Goal: Find specific page/section: Find specific page/section

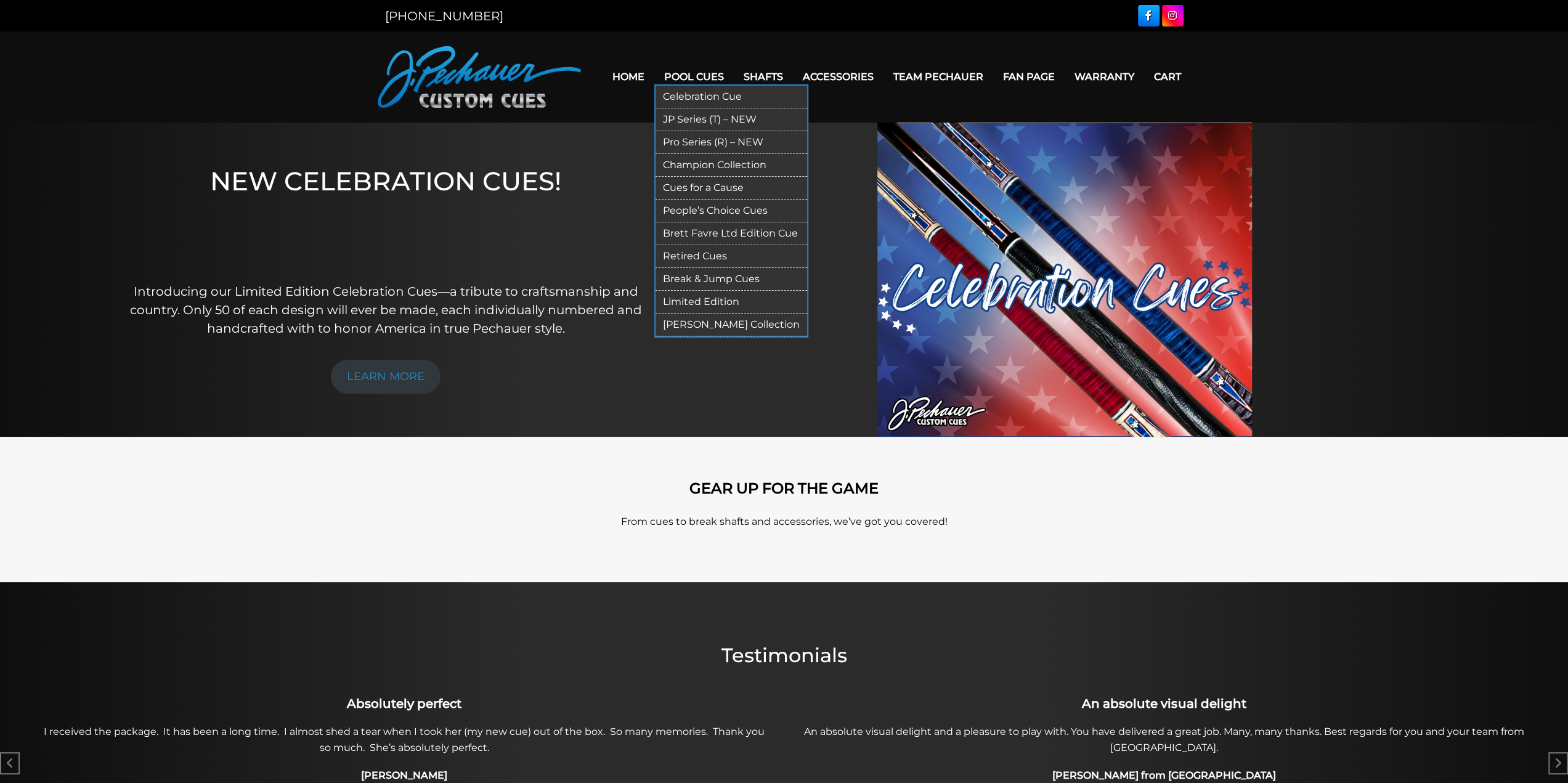
click at [655, 268] on link "Retired Cues" at bounding box center [731, 256] width 152 height 22
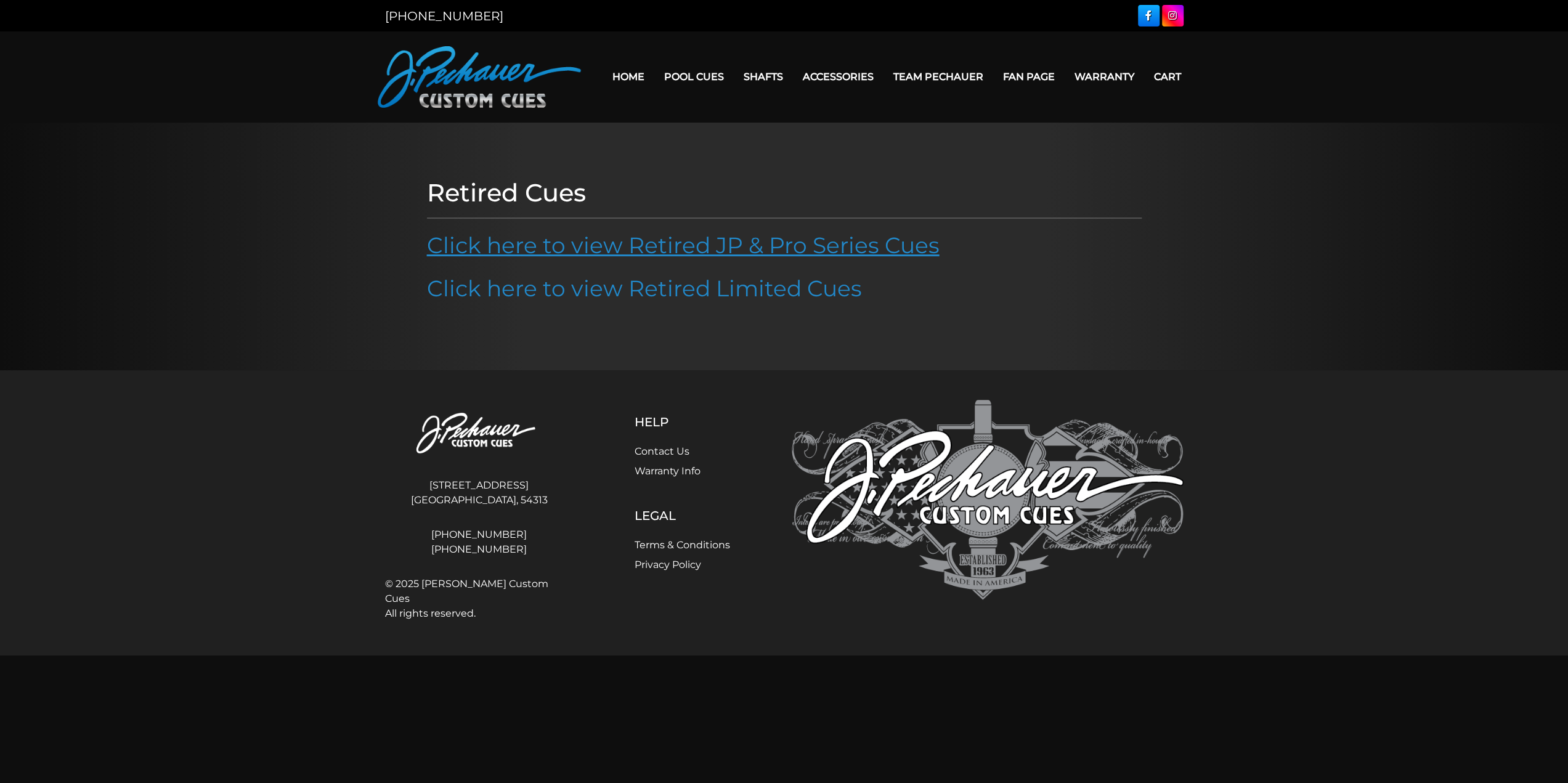
click at [635, 259] on link "Click here to view Retired JP & Pro Series Cues" at bounding box center [683, 245] width 513 height 27
